Goal: Find specific page/section: Find specific page/section

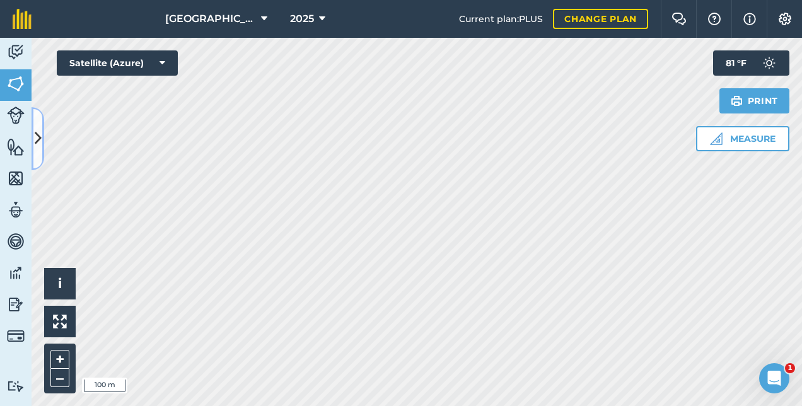
click at [42, 136] on button at bounding box center [38, 138] width 13 height 63
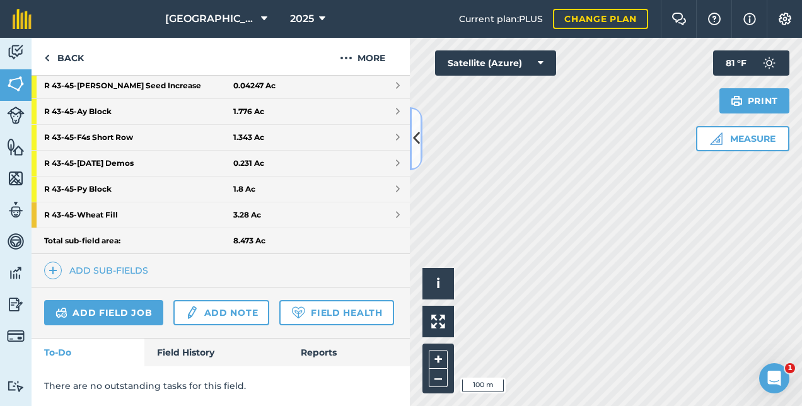
scroll to position [380, 0]
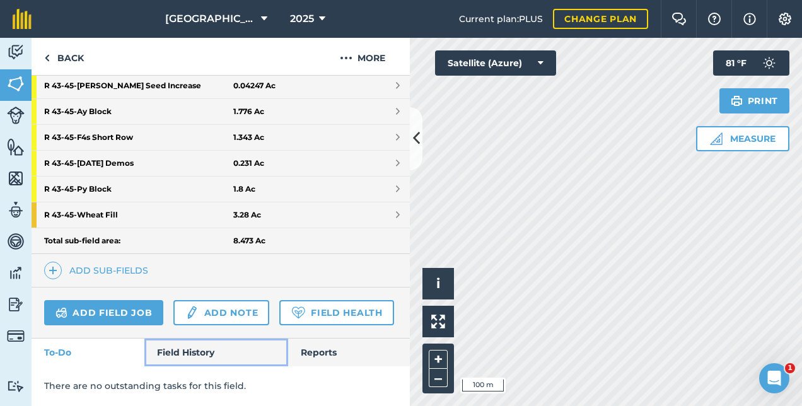
drag, startPoint x: 190, startPoint y: 353, endPoint x: 192, endPoint y: 335, distance: 18.4
click at [190, 353] on link "Field History" at bounding box center [215, 352] width 143 height 28
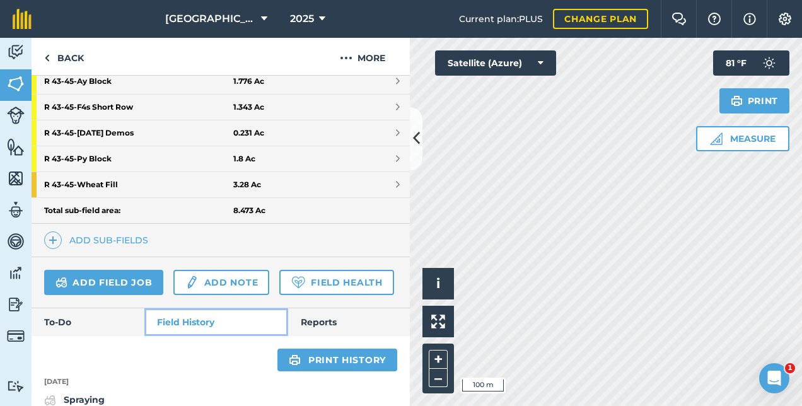
scroll to position [569, 0]
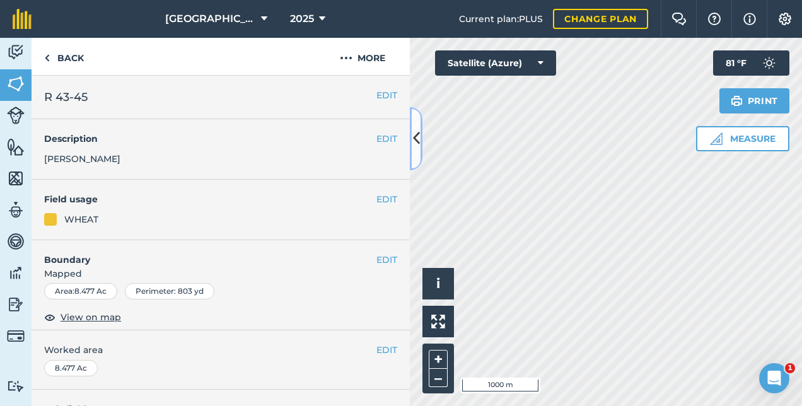
click at [417, 143] on icon at bounding box center [416, 138] width 7 height 22
